Goal: Task Accomplishment & Management: Check status

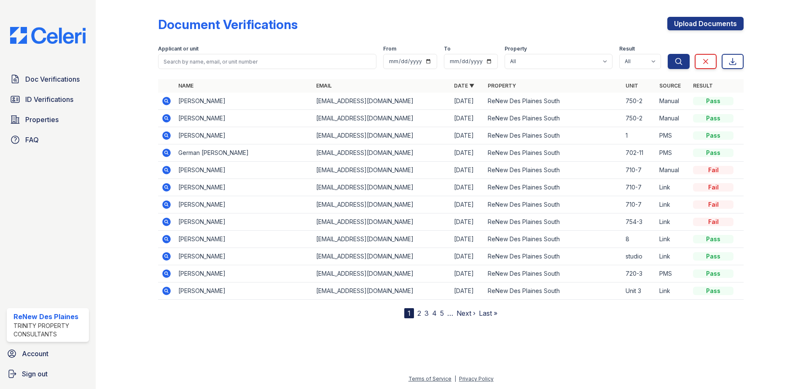
click at [167, 169] on icon at bounding box center [166, 170] width 10 height 10
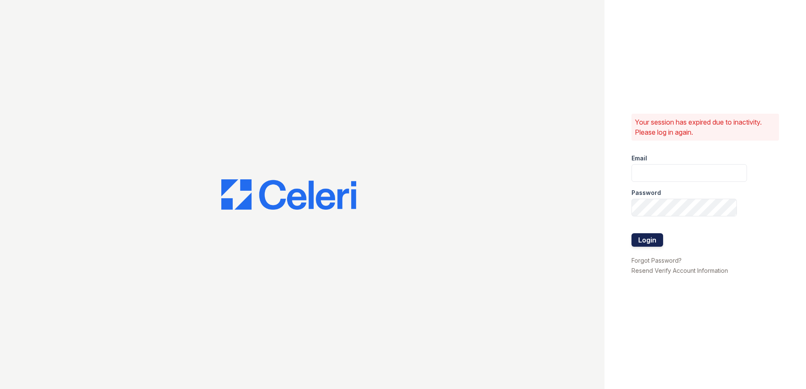
type input "renewdesplaines@trinity-pm.com"
click at [632, 240] on button "Login" at bounding box center [647, 239] width 32 height 13
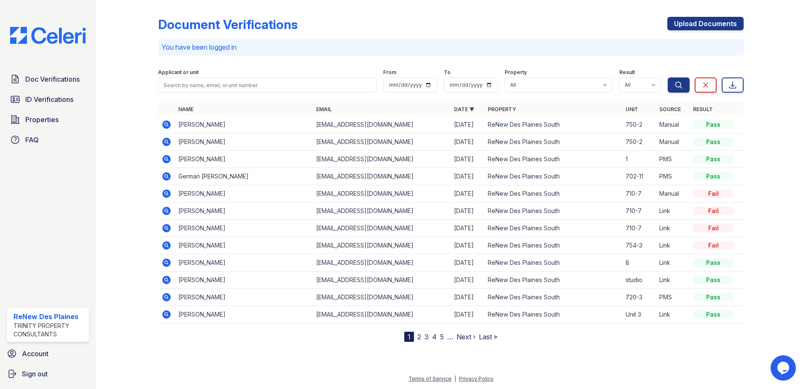
click at [164, 213] on icon at bounding box center [166, 211] width 8 height 8
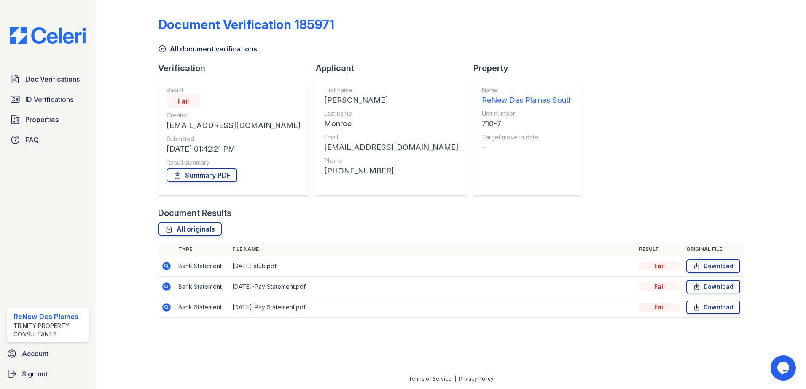
click at [169, 265] on icon at bounding box center [166, 266] width 8 height 8
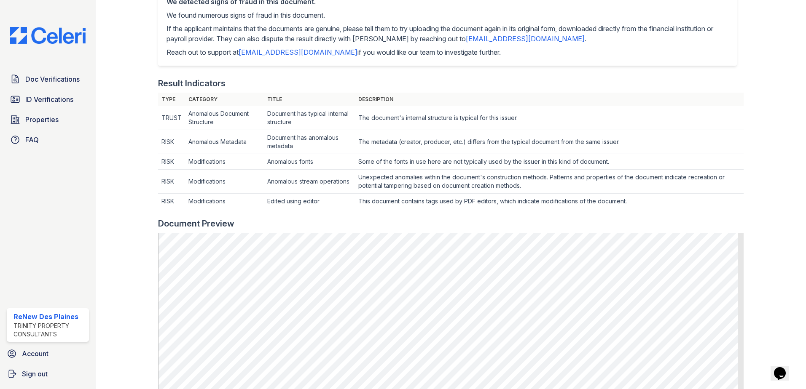
scroll to position [253, 0]
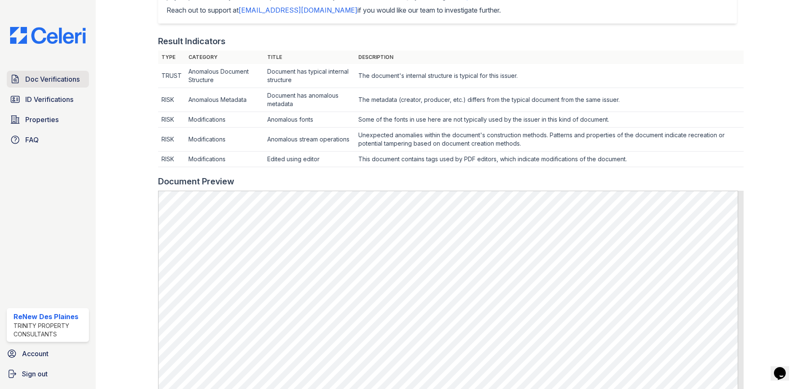
click at [58, 80] on span "Doc Verifications" at bounding box center [52, 79] width 54 height 10
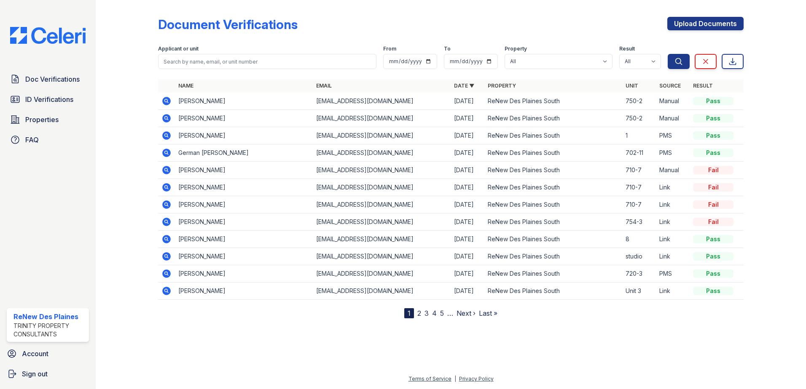
click at [169, 224] on icon at bounding box center [166, 222] width 8 height 8
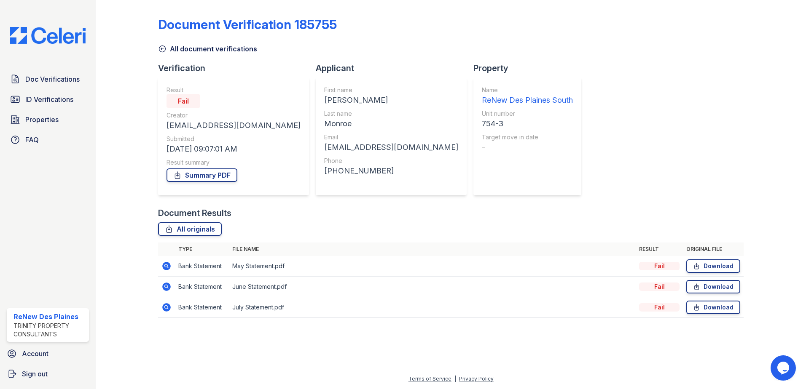
click at [168, 265] on icon at bounding box center [166, 266] width 8 height 8
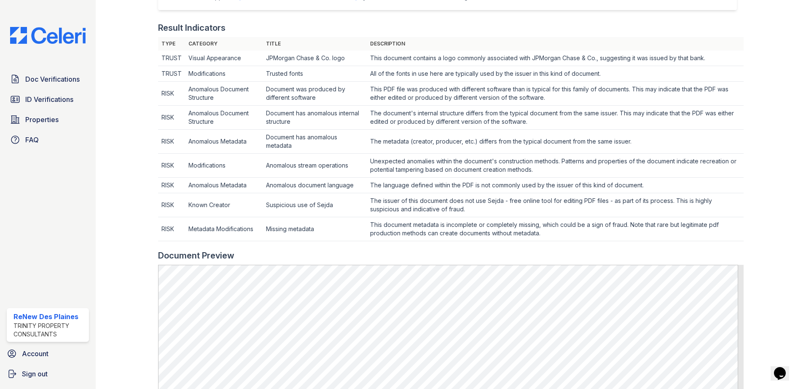
scroll to position [253, 0]
